Goal: Task Accomplishment & Management: Manage account settings

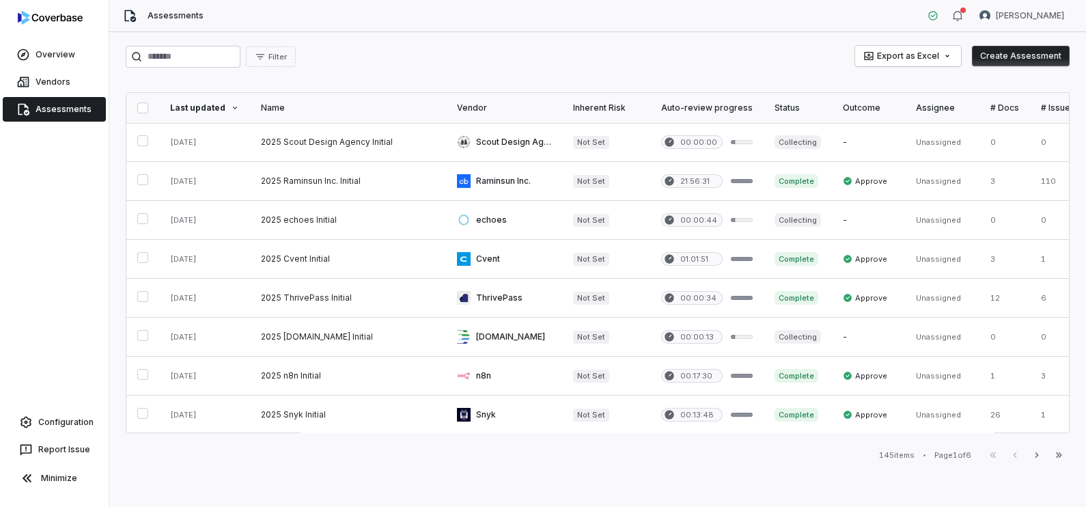
click at [62, 112] on link "Assessments" at bounding box center [54, 109] width 103 height 25
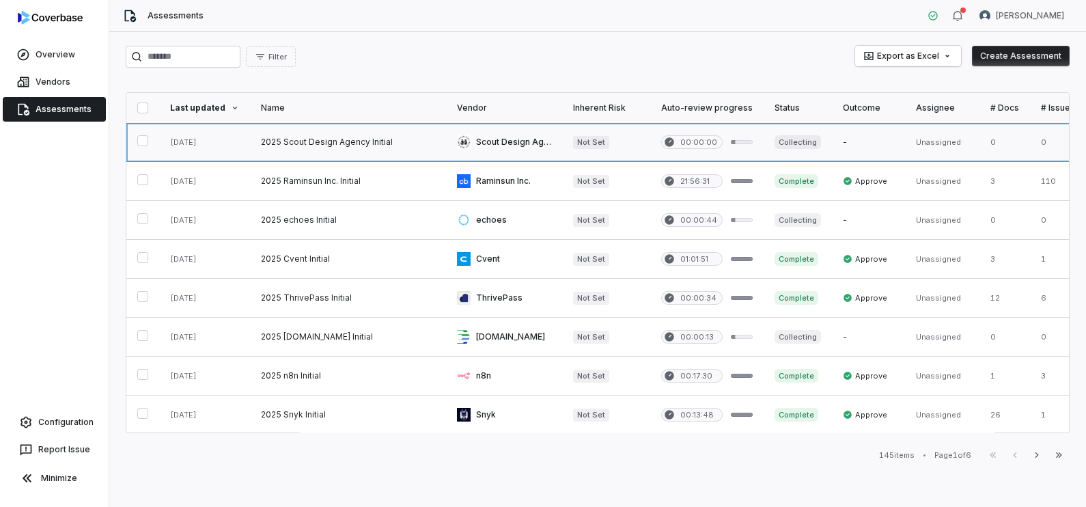
click at [501, 149] on link at bounding box center [504, 142] width 116 height 38
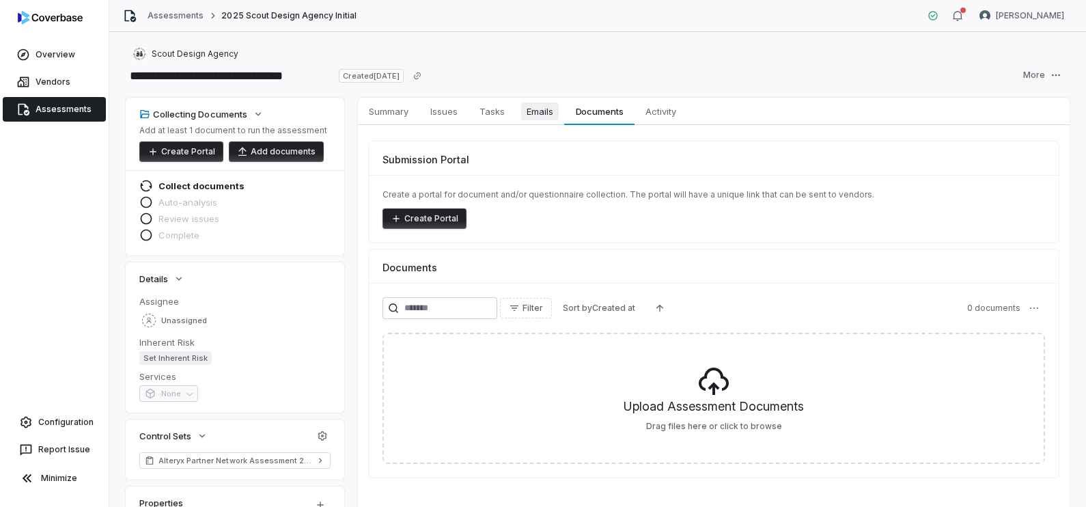
click at [549, 113] on span "Emails" at bounding box center [540, 111] width 38 height 18
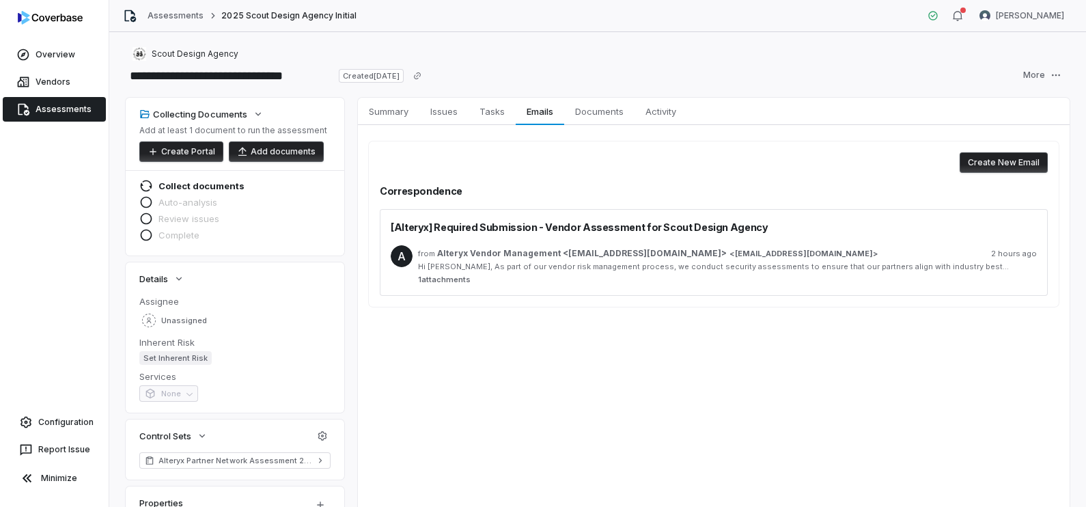
click at [616, 255] on span "Alteryx Vendor Management <[EMAIL_ADDRESS][DOMAIN_NAME]>" at bounding box center [582, 253] width 290 height 11
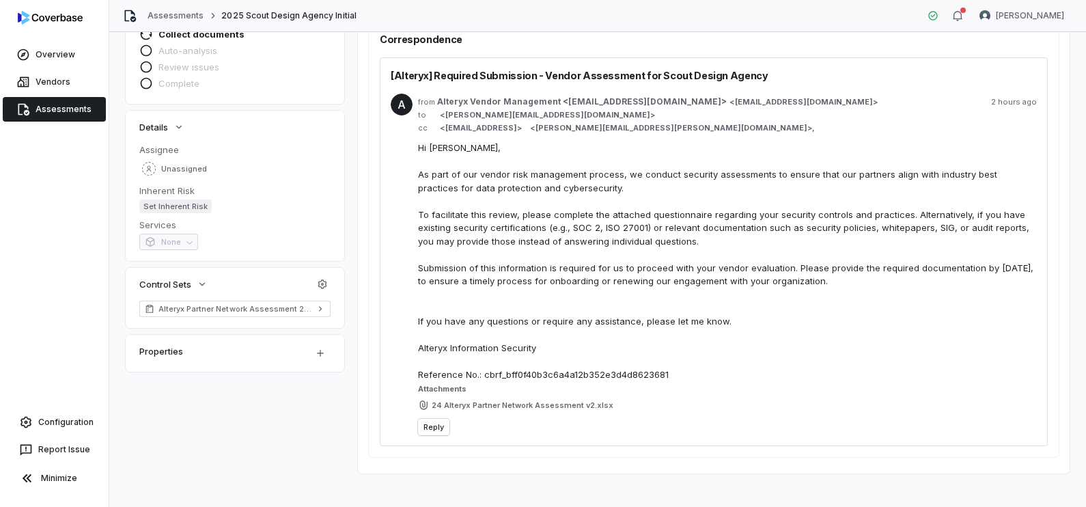
scroll to position [161, 0]
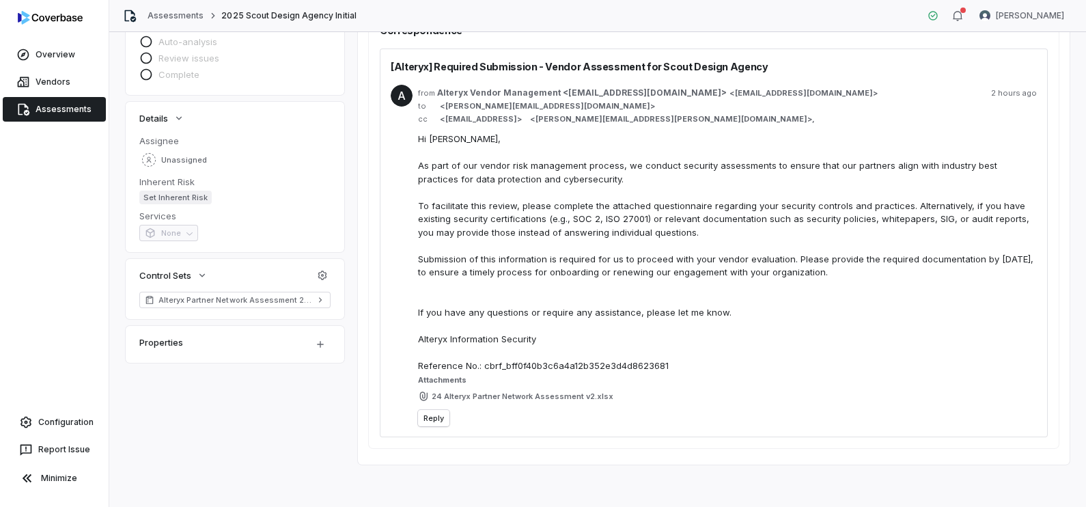
click at [66, 103] on link "Assessments" at bounding box center [54, 109] width 103 height 25
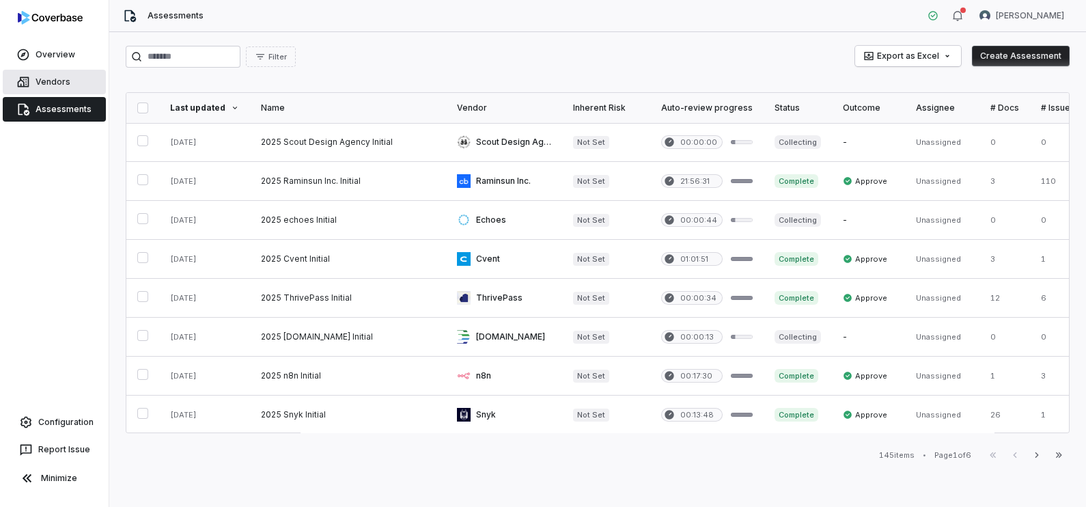
click at [51, 81] on link "Vendors" at bounding box center [54, 82] width 103 height 25
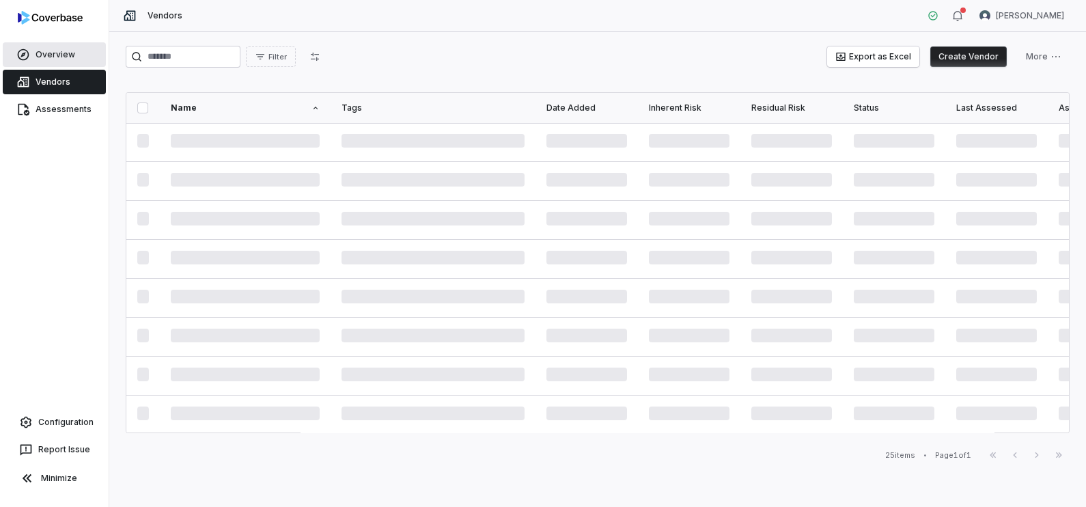
click at [57, 48] on link "Overview" at bounding box center [54, 54] width 103 height 25
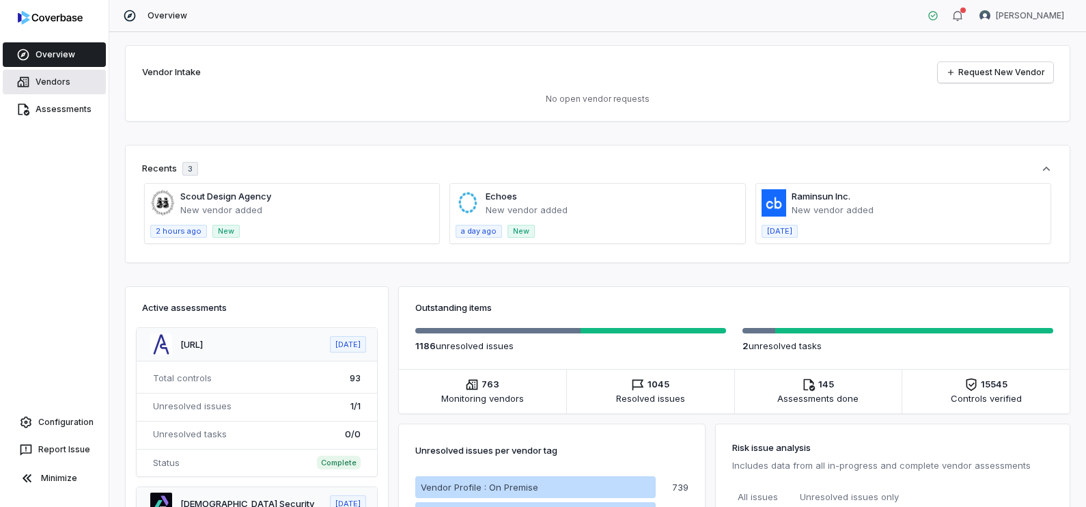
click at [79, 82] on link "Vendors" at bounding box center [54, 82] width 103 height 25
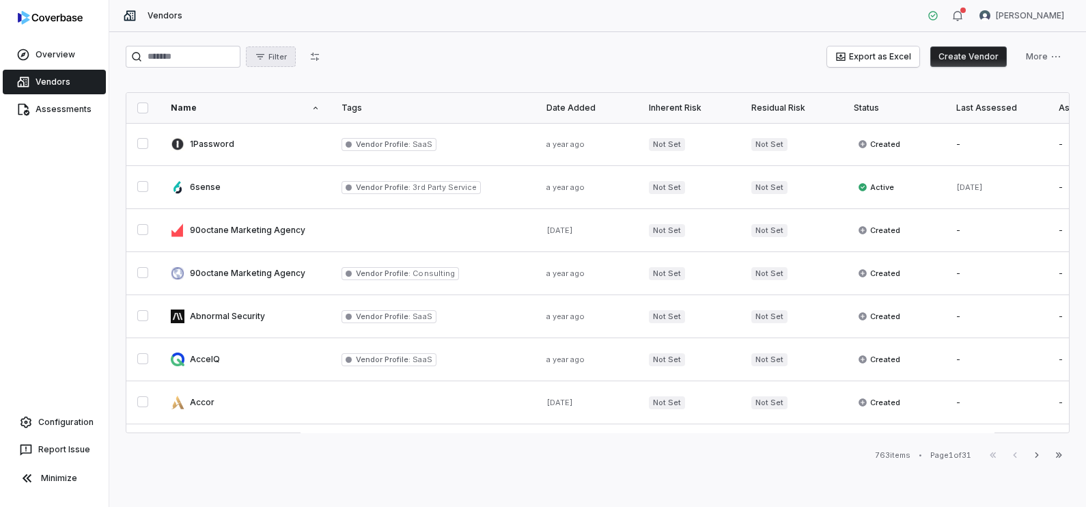
click at [296, 51] on button "Filter" at bounding box center [271, 56] width 50 height 20
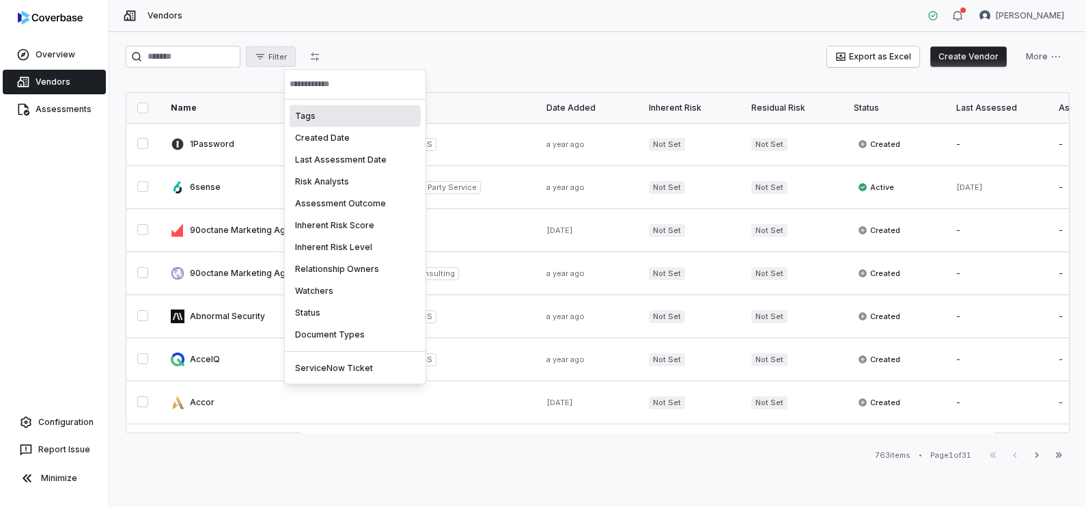
click at [338, 115] on div "Tags" at bounding box center [355, 116] width 131 height 22
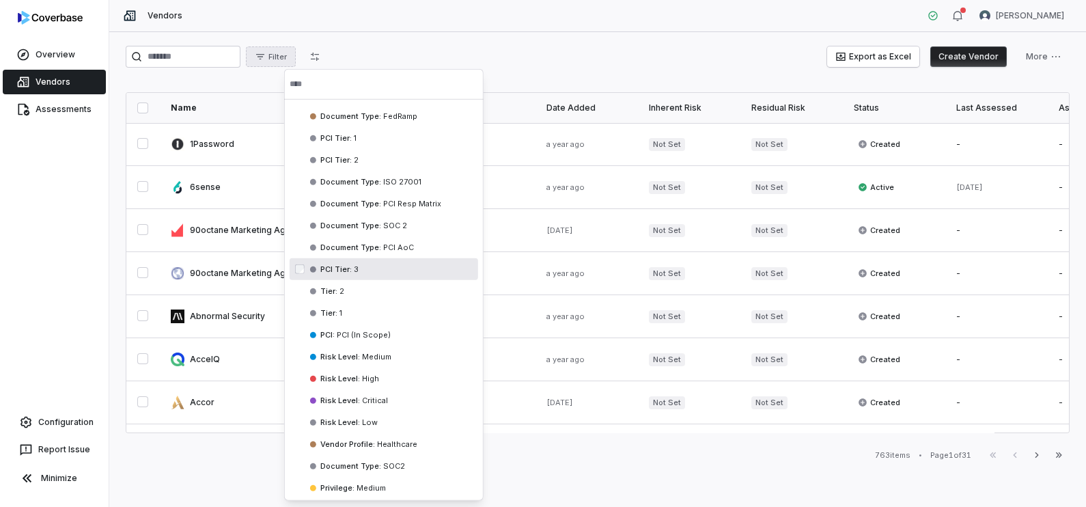
click at [659, 461] on html "Overview Vendors Assessments Configuration Report Issue Minimize Vendors [PERSO…" at bounding box center [543, 253] width 1086 height 507
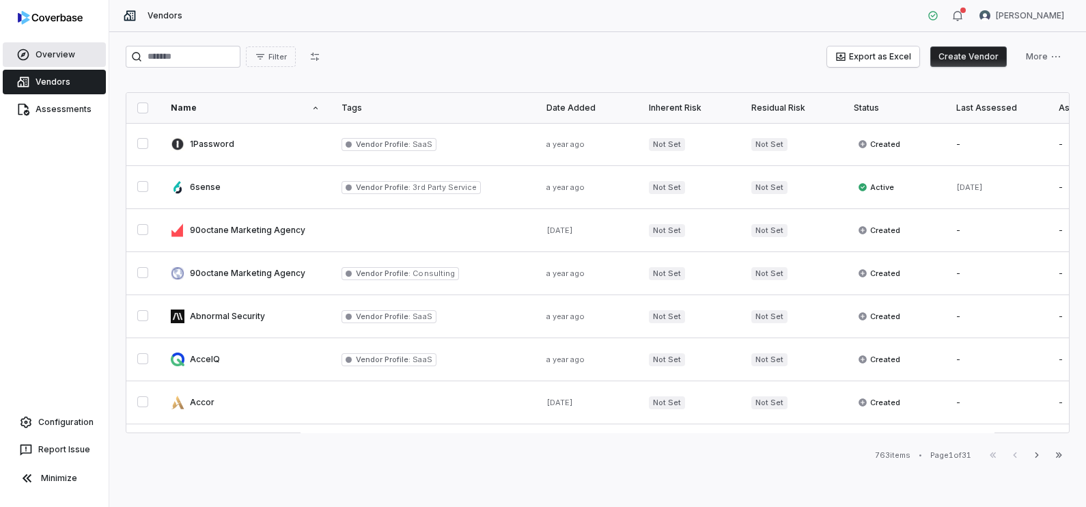
click at [39, 42] on link "Overview" at bounding box center [54, 54] width 103 height 25
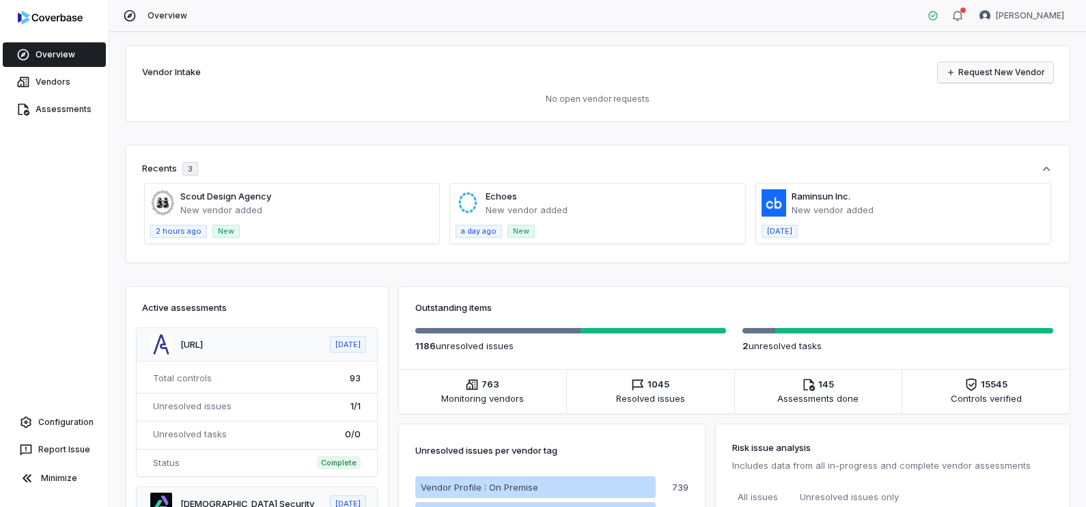
click at [1012, 72] on link "Request New Vendor" at bounding box center [995, 72] width 115 height 20
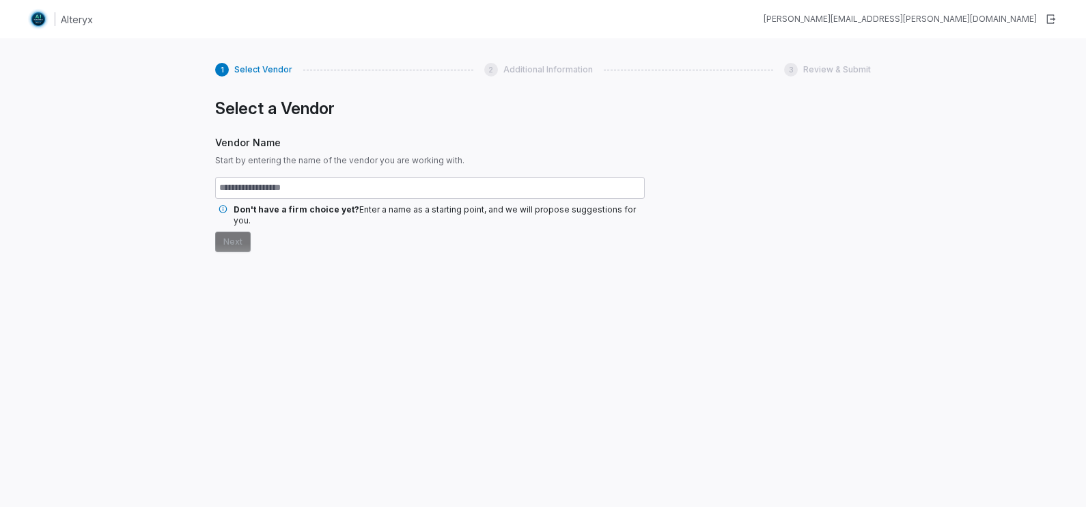
click at [58, 20] on div "Alteryx" at bounding box center [60, 19] width 66 height 22
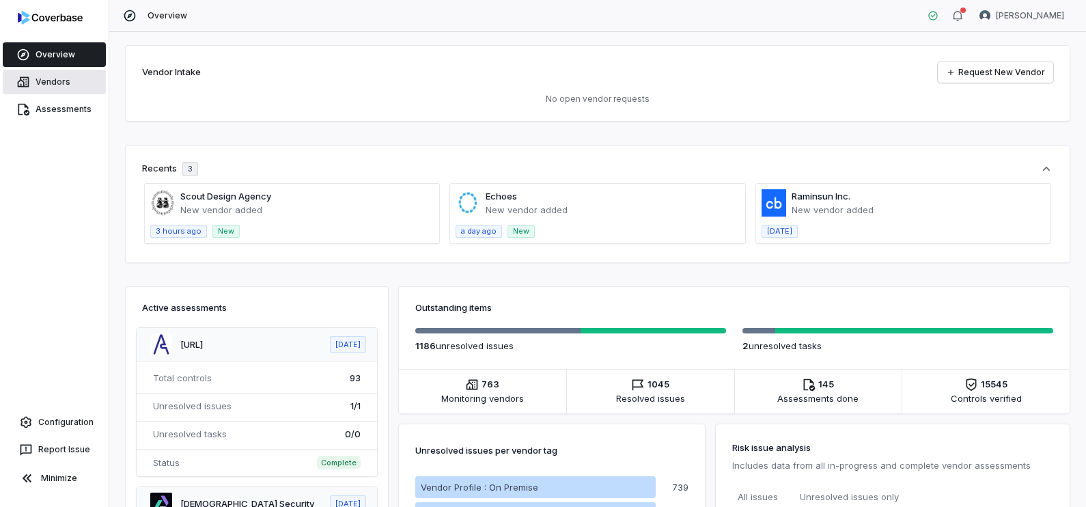
click at [74, 79] on link "Vendors" at bounding box center [54, 82] width 103 height 25
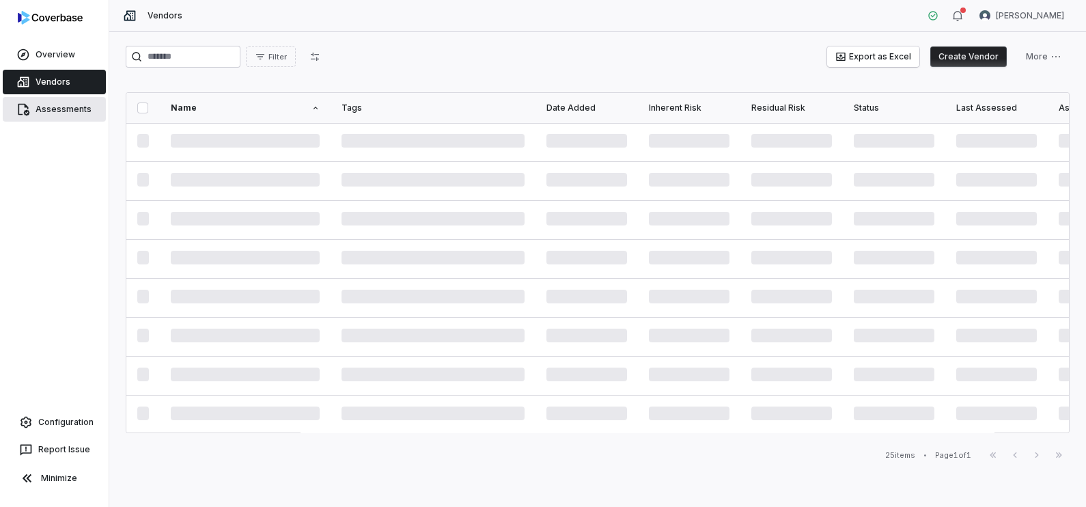
click at [82, 113] on link "Assessments" at bounding box center [54, 109] width 103 height 25
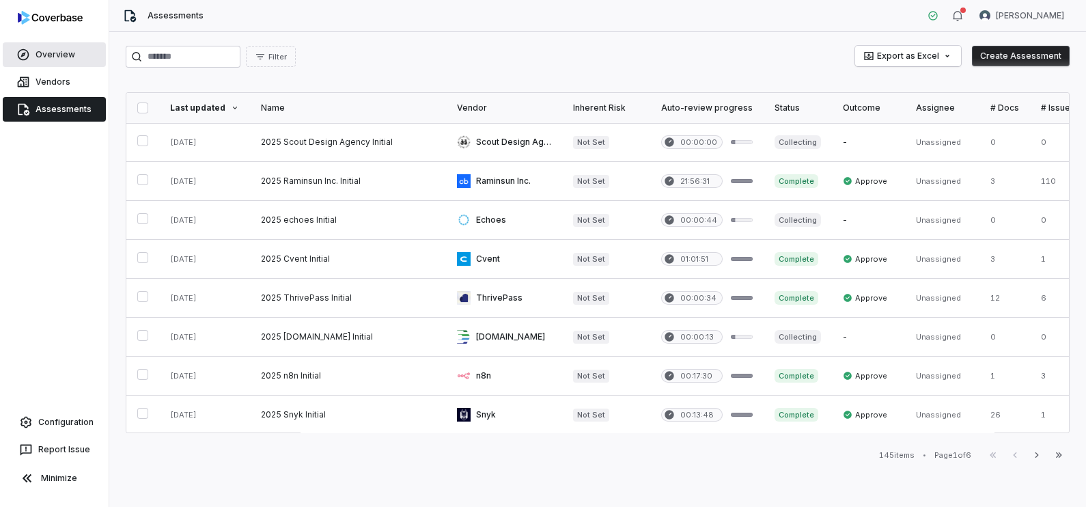
click at [67, 51] on link "Overview" at bounding box center [54, 54] width 103 height 25
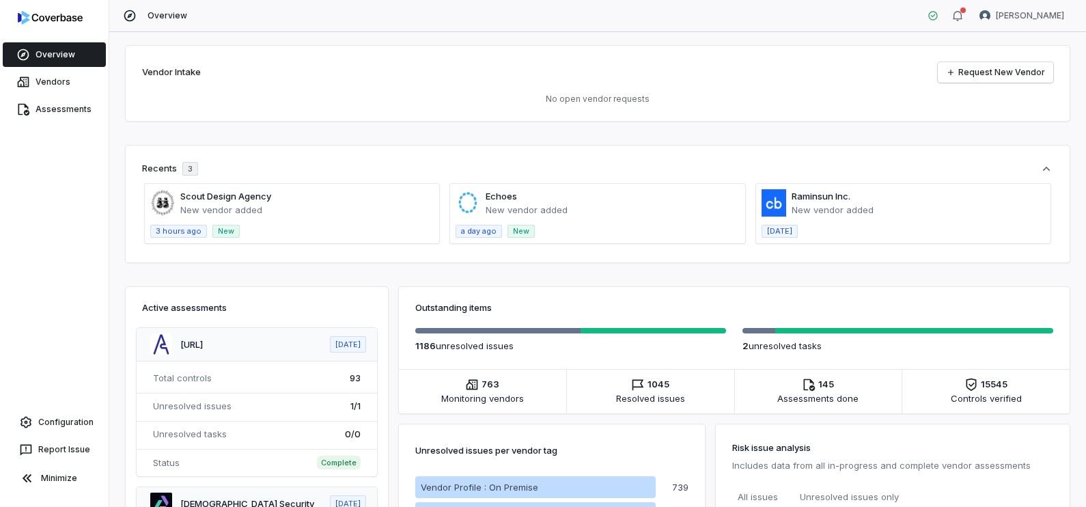
click at [74, 181] on div "Overview Vendors Assessments Configuration Report Issue Minimize" at bounding box center [54, 253] width 109 height 507
click at [55, 99] on link "Assessments" at bounding box center [54, 109] width 103 height 25
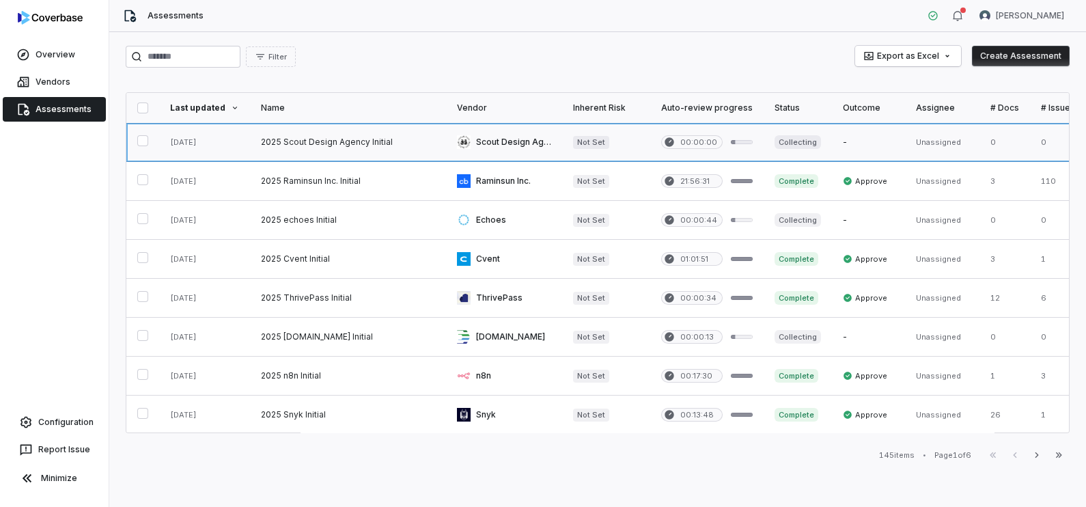
click at [314, 142] on link at bounding box center [348, 142] width 196 height 38
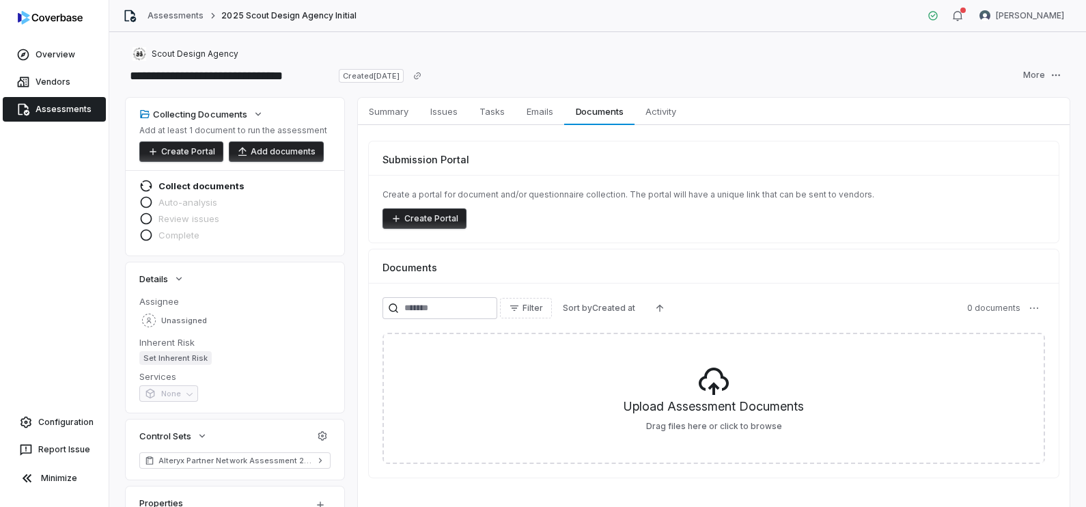
click at [87, 251] on div "Overview Vendors Assessments Configuration Report Issue Minimize" at bounding box center [54, 253] width 109 height 507
click at [51, 88] on link "Vendors" at bounding box center [54, 82] width 103 height 25
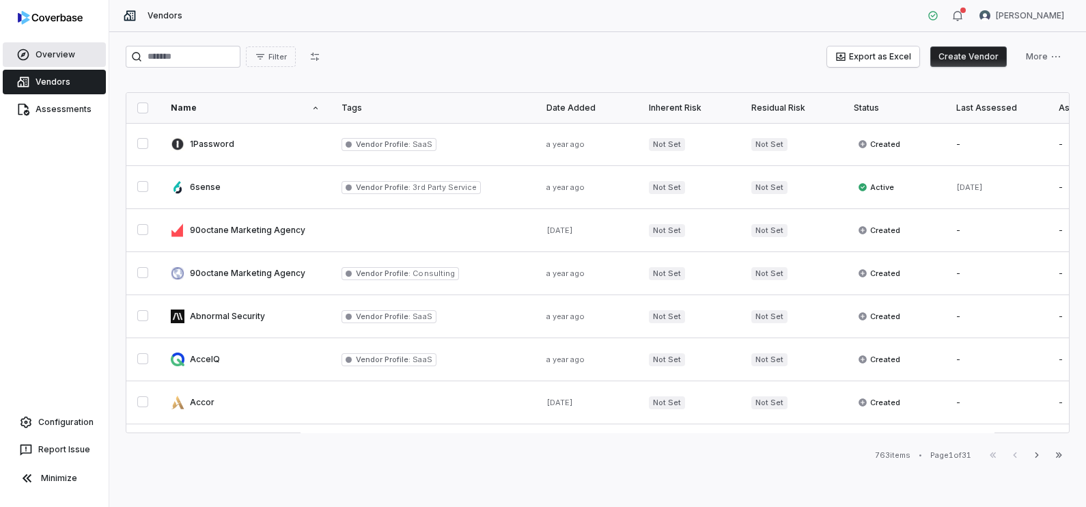
click at [74, 50] on link "Overview" at bounding box center [54, 54] width 103 height 25
